Goal: Information Seeking & Learning: Understand process/instructions

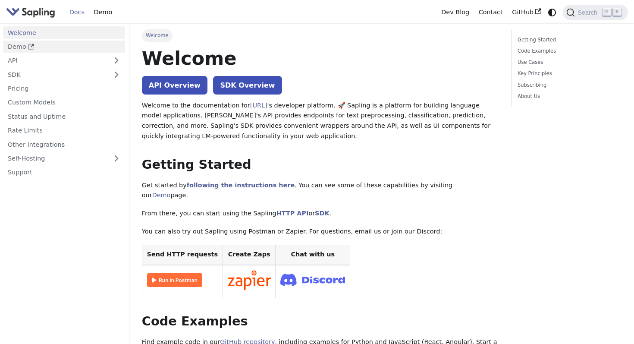
click at [21, 47] on link "Demo" at bounding box center [64, 47] width 122 height 13
click at [88, 157] on link "Self-Hosting" at bounding box center [64, 158] width 122 height 13
click at [526, 38] on link "Getting Started" at bounding box center [567, 40] width 101 height 8
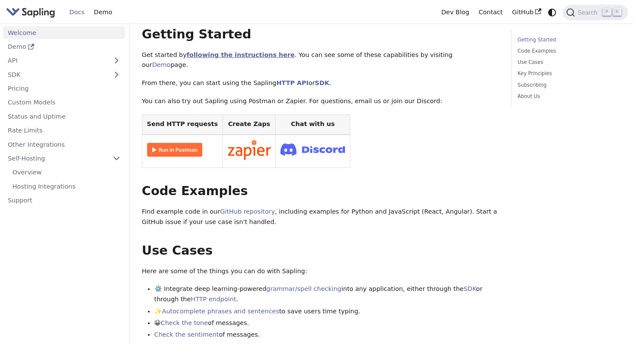
click at [242, 56] on link "following the instructions here" at bounding box center [241, 54] width 108 height 7
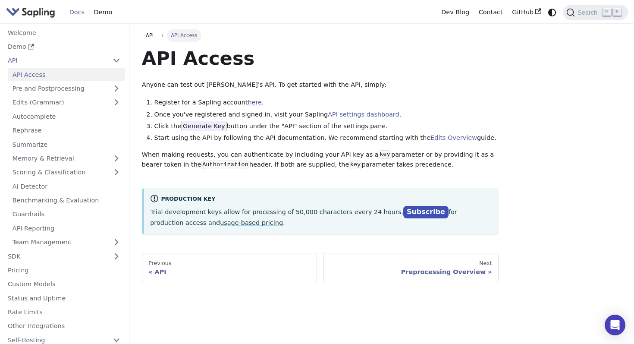
click at [247, 102] on link "here" at bounding box center [254, 102] width 14 height 7
click at [359, 114] on link "API settings dashboard" at bounding box center [363, 114] width 71 height 7
